Goal: Task Accomplishment & Management: Manage account settings

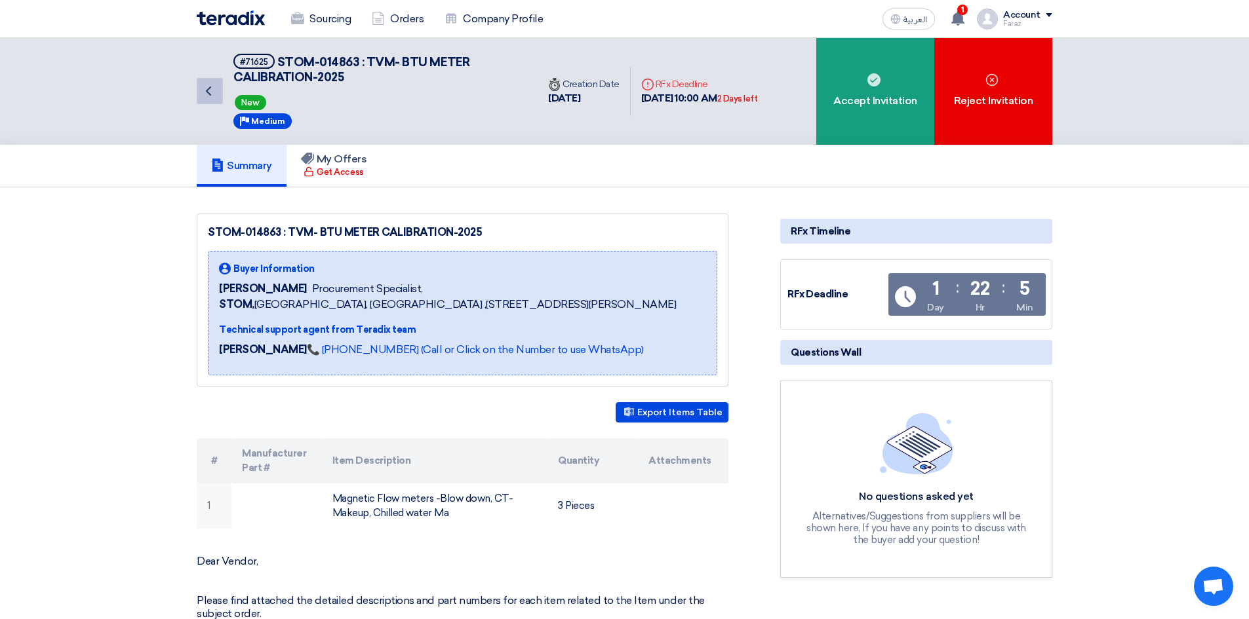
click at [201, 91] on icon "Back" at bounding box center [209, 91] width 16 height 16
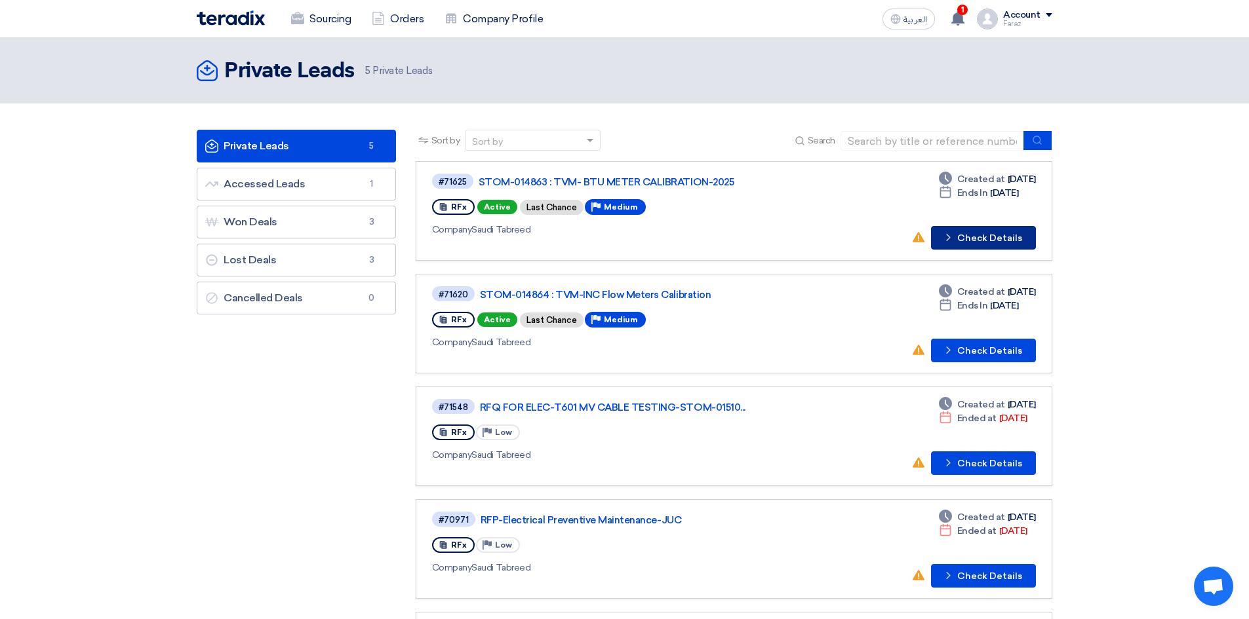
click at [1011, 236] on button "Check details Check Details" at bounding box center [983, 238] width 105 height 24
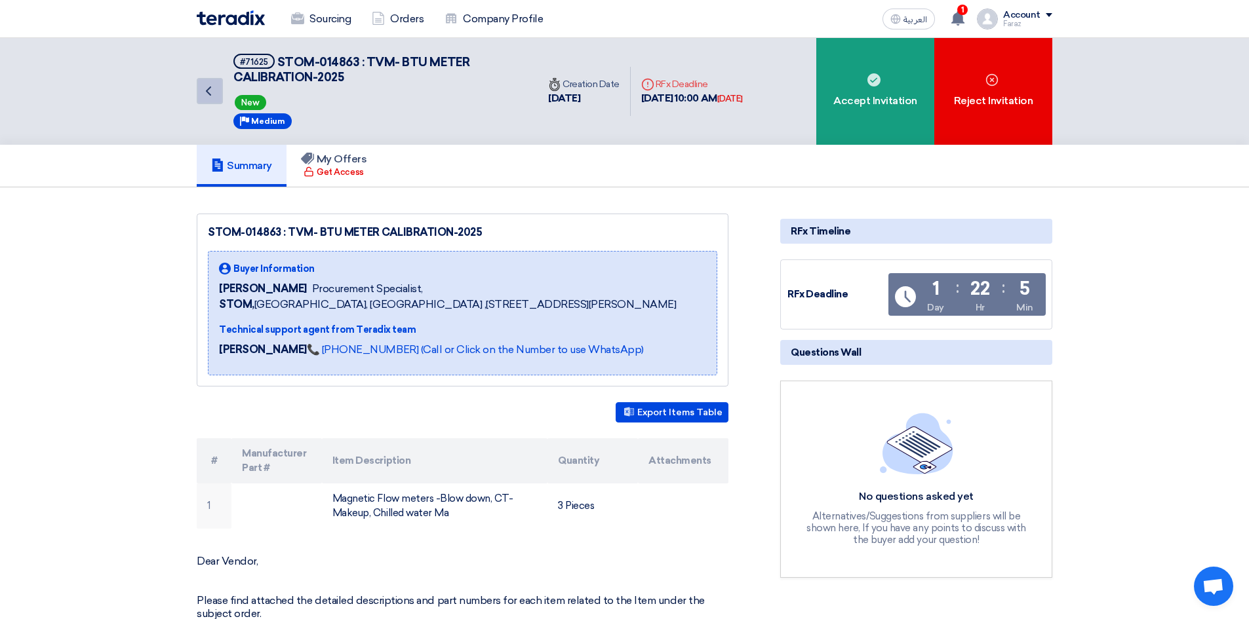
click at [201, 92] on icon "Back" at bounding box center [209, 91] width 16 height 16
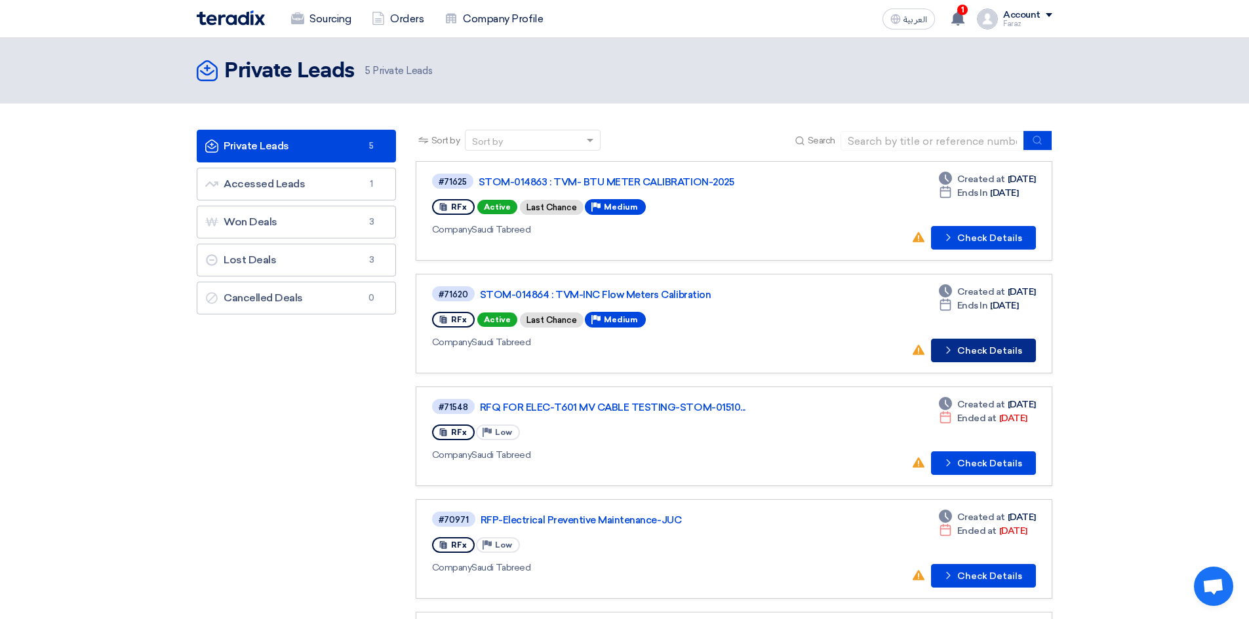
click at [1013, 350] on button "Check details Check Details" at bounding box center [983, 351] width 105 height 24
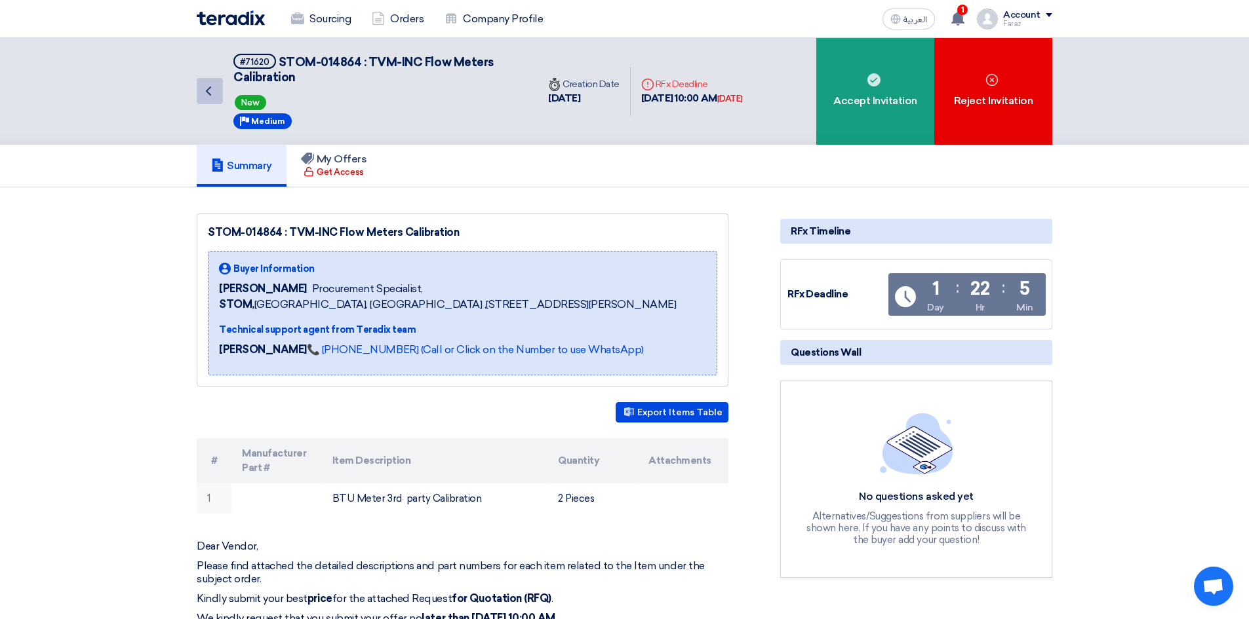
click at [214, 94] on icon "Back" at bounding box center [209, 91] width 16 height 16
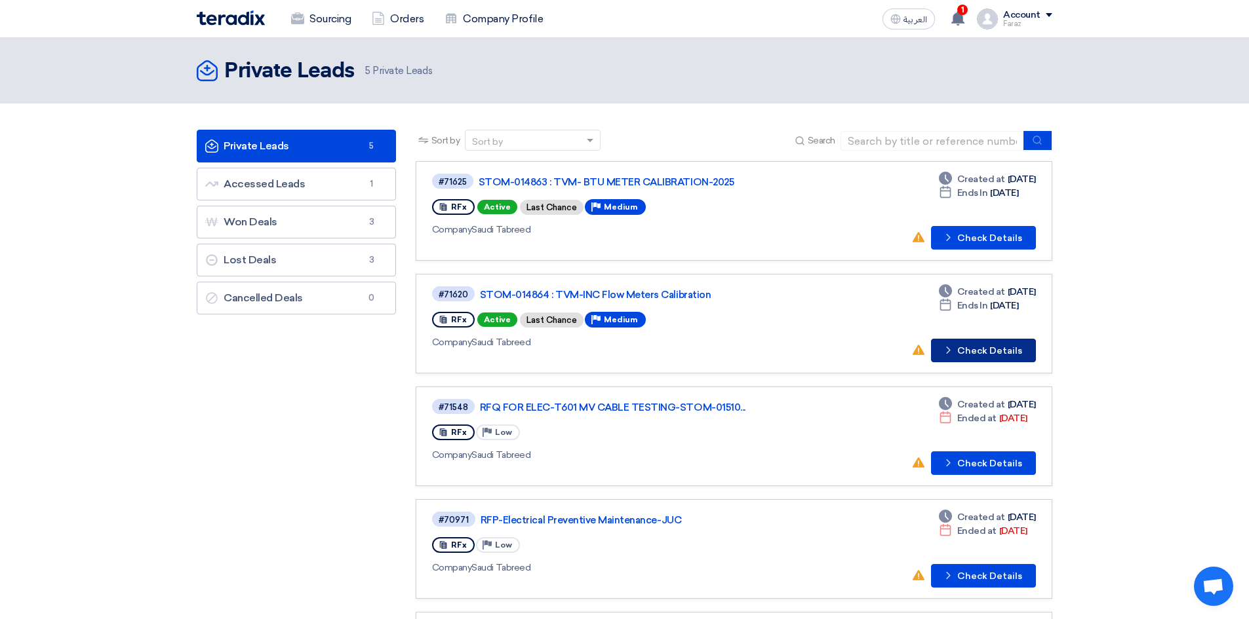
click at [968, 349] on button "Check details Check Details" at bounding box center [983, 351] width 105 height 24
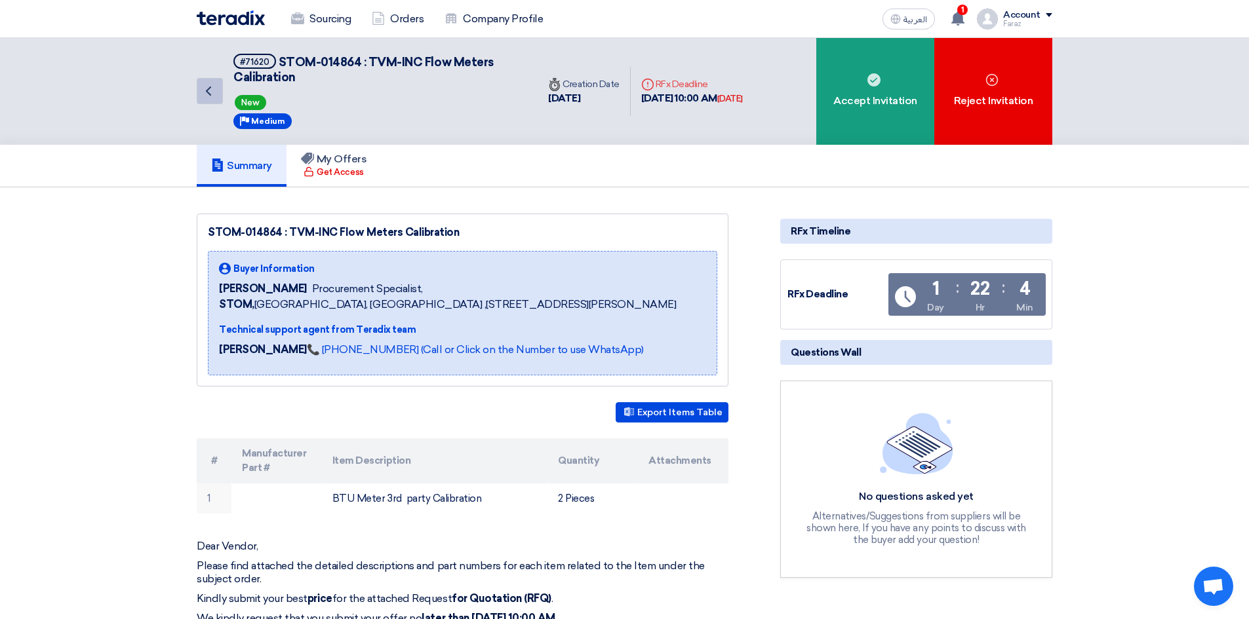
click at [201, 92] on icon "Back" at bounding box center [209, 91] width 16 height 16
